Goal: Obtain resource: Download file/media

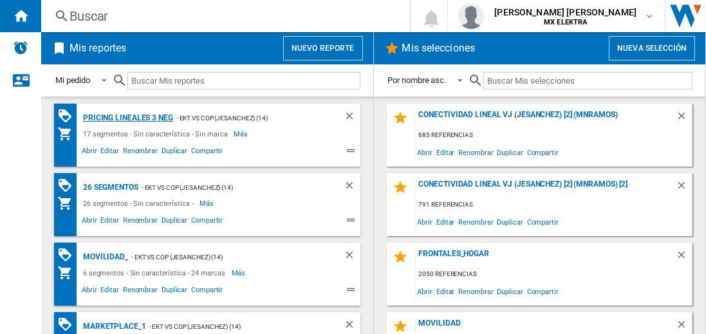
click at [127, 117] on div "Pricing lineales 3 neg" at bounding box center [126, 118] width 93 height 16
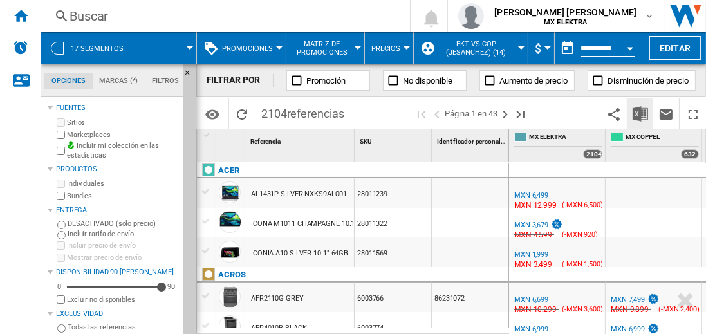
click at [641, 113] on img "Descargar en Excel" at bounding box center [639, 113] width 15 height 15
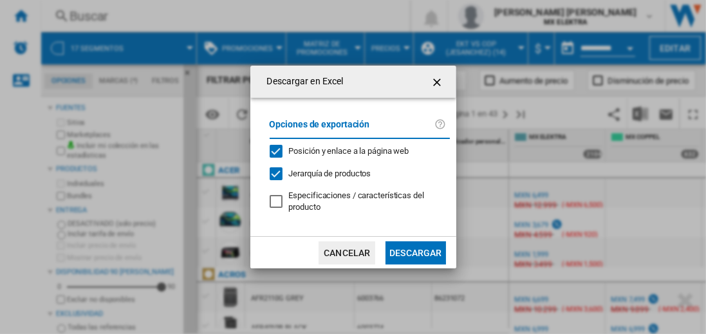
click at [415, 251] on button "Descargar" at bounding box center [415, 252] width 60 height 23
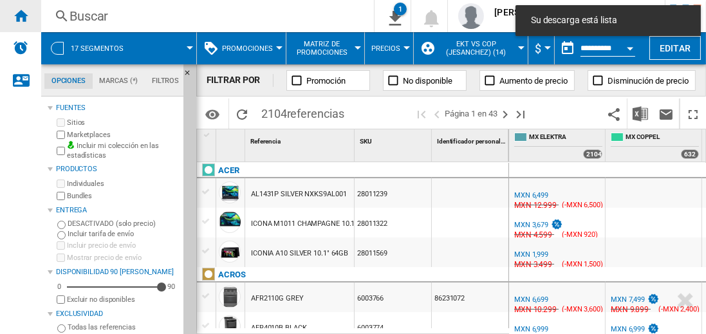
click at [21, 15] on ng-md-icon "Inicio" at bounding box center [20, 15] width 15 height 15
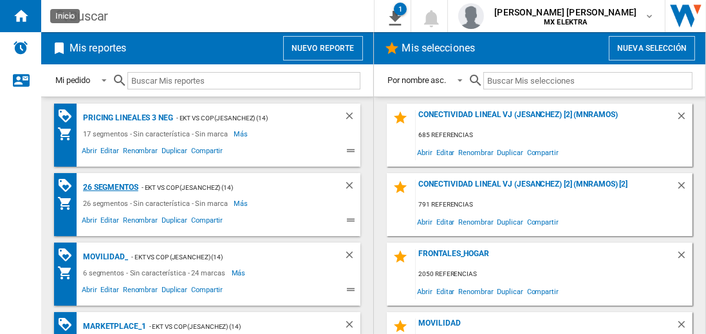
click at [111, 186] on div "26 segmentos" at bounding box center [109, 187] width 59 height 16
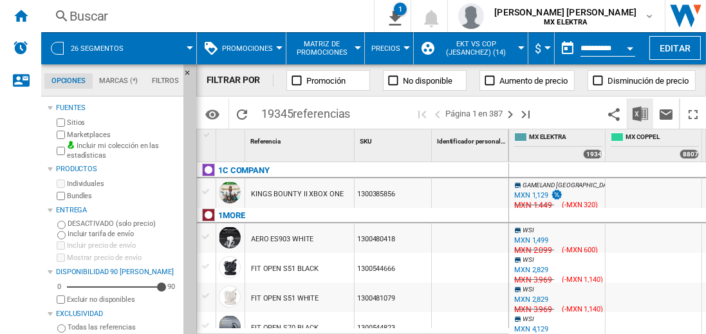
click at [641, 113] on img "Descargar en Excel" at bounding box center [639, 113] width 15 height 15
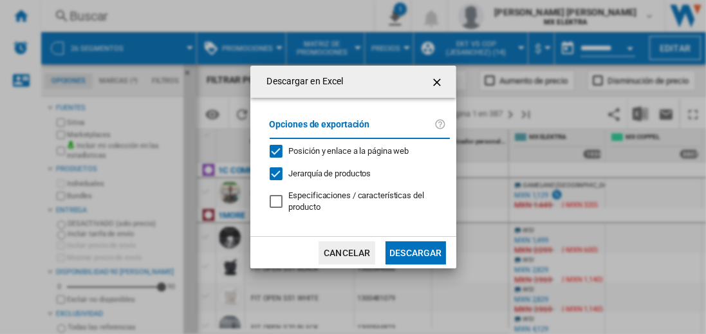
click at [415, 251] on button "Descargar" at bounding box center [415, 252] width 60 height 23
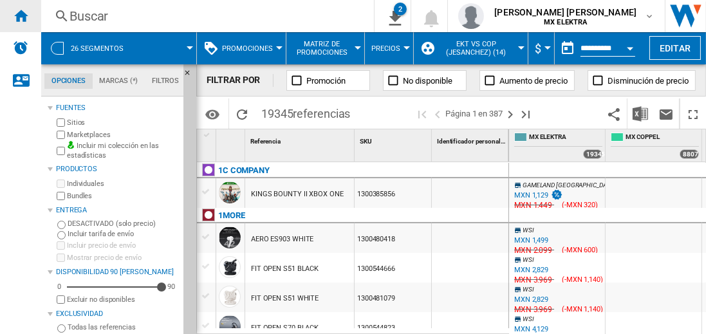
click at [21, 15] on ng-md-icon "Inicio" at bounding box center [20, 15] width 15 height 15
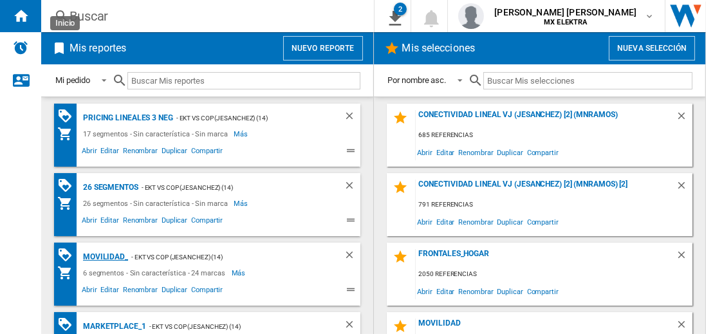
click at [103, 255] on div "MOVILIDAD_" at bounding box center [104, 257] width 48 height 16
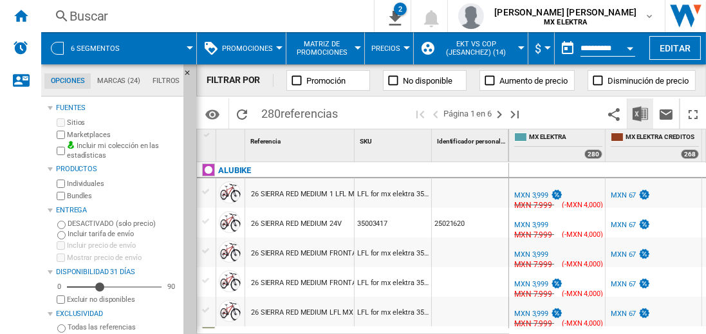
click at [641, 113] on img "Descargar en Excel" at bounding box center [639, 113] width 15 height 15
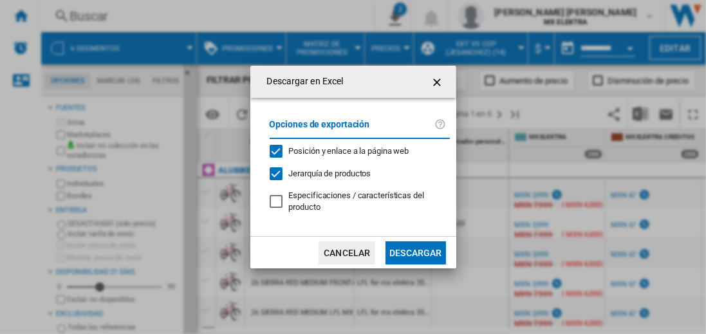
click at [415, 251] on button "Descargar" at bounding box center [415, 252] width 60 height 23
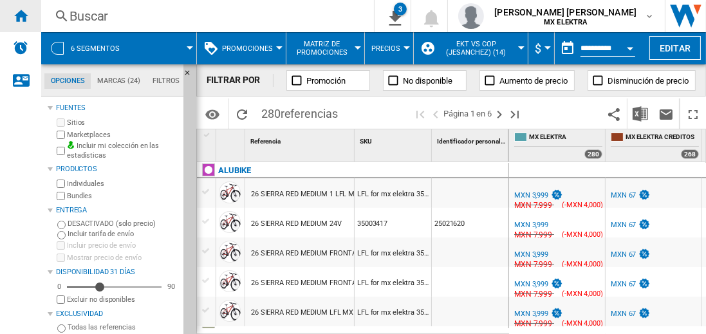
click at [21, 15] on ng-md-icon "Inicio" at bounding box center [20, 15] width 15 height 15
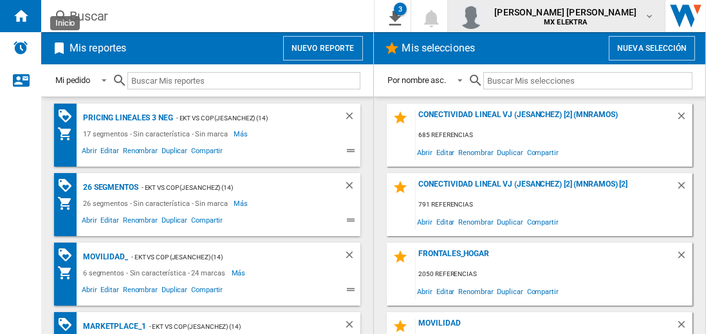
click at [578, 16] on span "[PERSON_NAME] [PERSON_NAME]" at bounding box center [565, 12] width 142 height 13
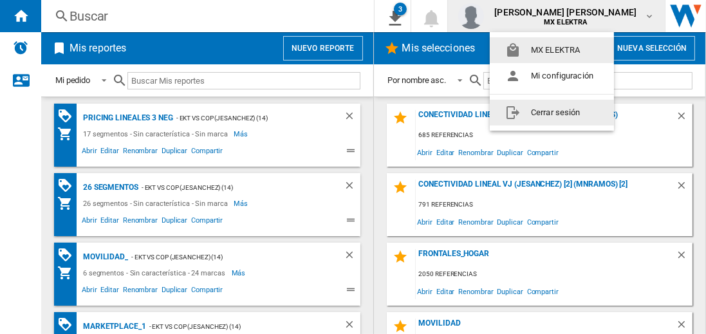
click at [551, 112] on button "Cerrar sesión" at bounding box center [552, 113] width 124 height 26
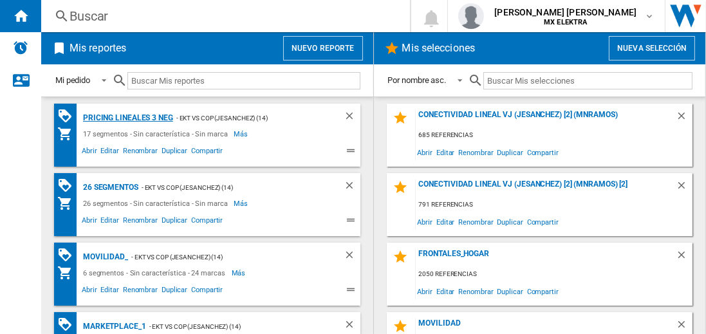
click at [127, 117] on div "Pricing lineales 3 neg" at bounding box center [126, 118] width 93 height 16
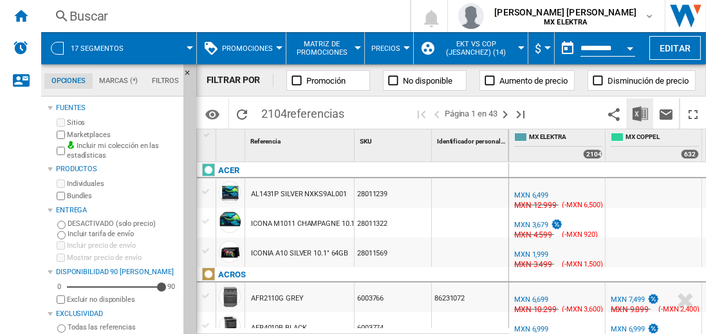
click at [641, 113] on img "Descargar en Excel" at bounding box center [639, 113] width 15 height 15
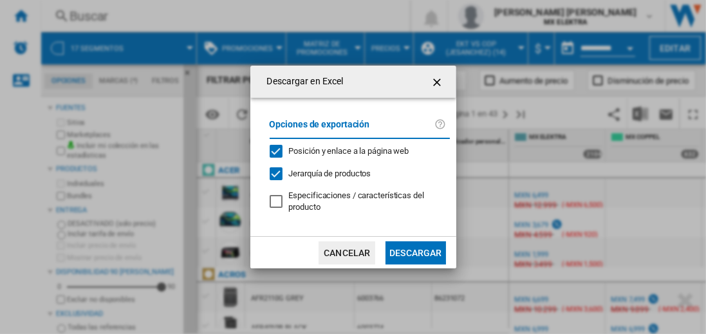
click at [415, 251] on button "Descargar" at bounding box center [415, 252] width 60 height 23
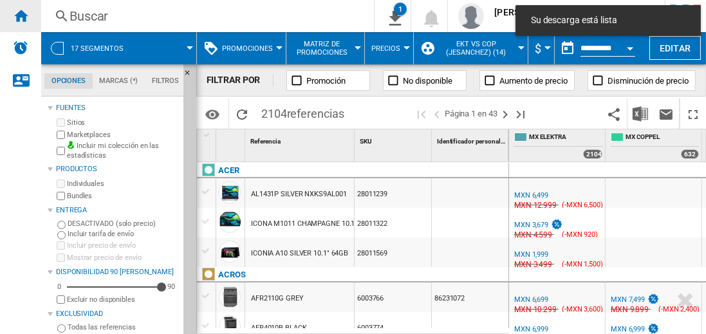
click at [21, 15] on ng-md-icon "Inicio" at bounding box center [20, 15] width 15 height 15
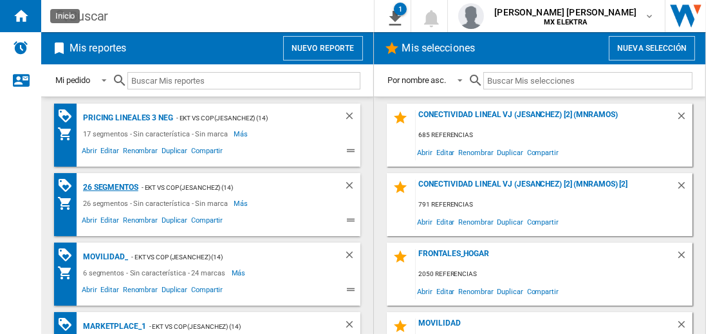
click at [111, 186] on div "26 segmentos" at bounding box center [109, 187] width 59 height 16
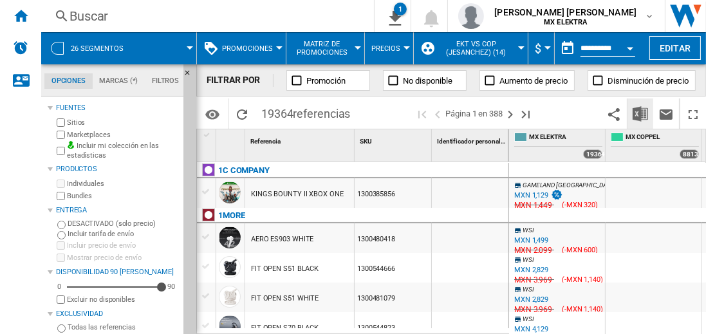
click at [641, 113] on img "Descargar en Excel" at bounding box center [639, 113] width 15 height 15
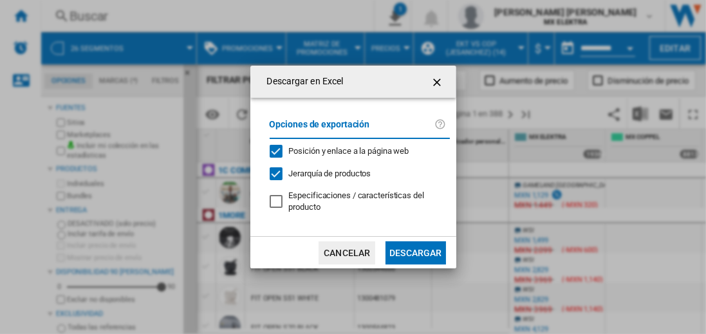
click at [415, 251] on button "Descargar" at bounding box center [415, 252] width 60 height 23
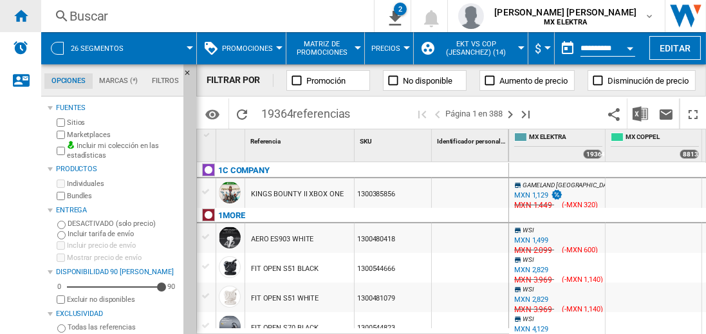
click at [21, 15] on ng-md-icon "Inicio" at bounding box center [20, 15] width 15 height 15
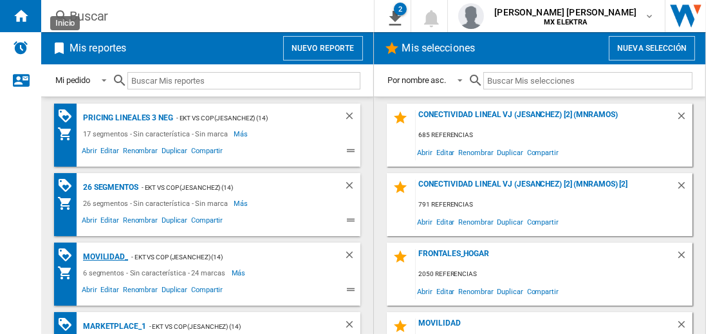
click at [103, 255] on div "MOVILIDAD_" at bounding box center [104, 257] width 48 height 16
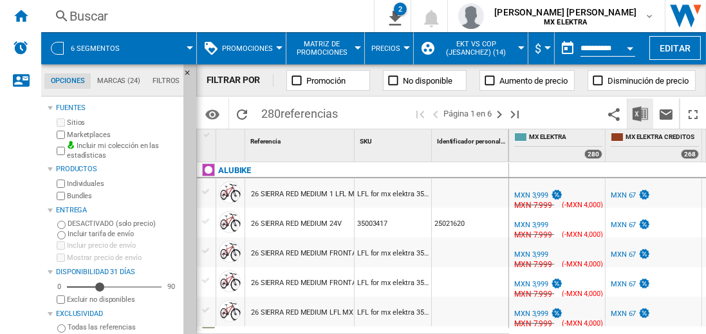
click at [641, 113] on img "Descargar en Excel" at bounding box center [639, 113] width 15 height 15
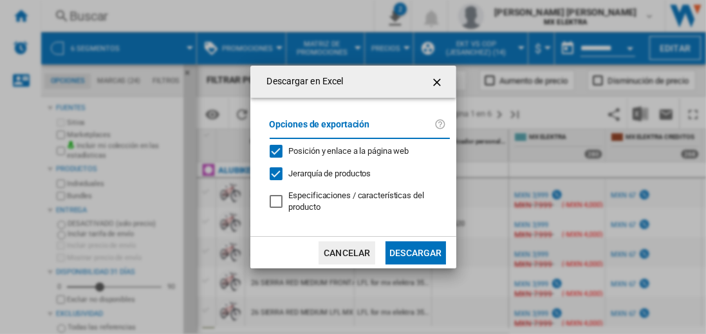
click at [415, 251] on button "Descargar" at bounding box center [415, 252] width 60 height 23
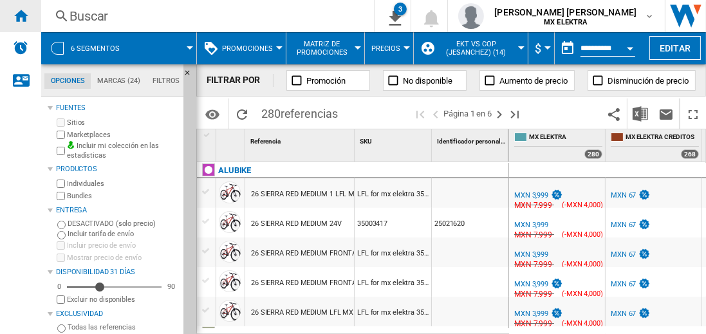
click at [21, 15] on ng-md-icon "Inicio" at bounding box center [20, 15] width 15 height 15
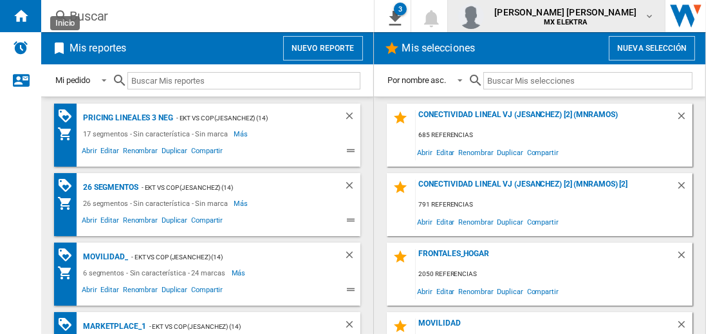
click at [578, 16] on span "[PERSON_NAME] [PERSON_NAME]" at bounding box center [565, 12] width 142 height 13
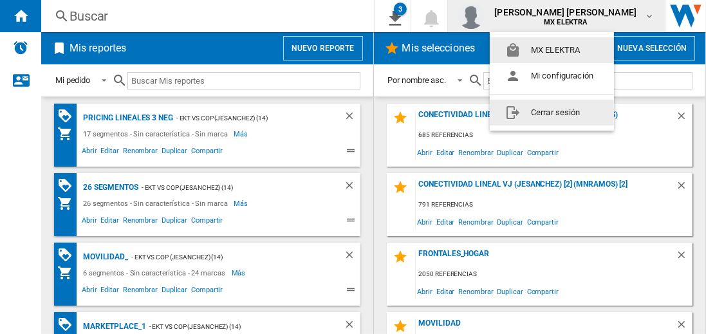
click at [551, 112] on button "Cerrar sesión" at bounding box center [552, 113] width 124 height 26
